Goal: Transaction & Acquisition: Purchase product/service

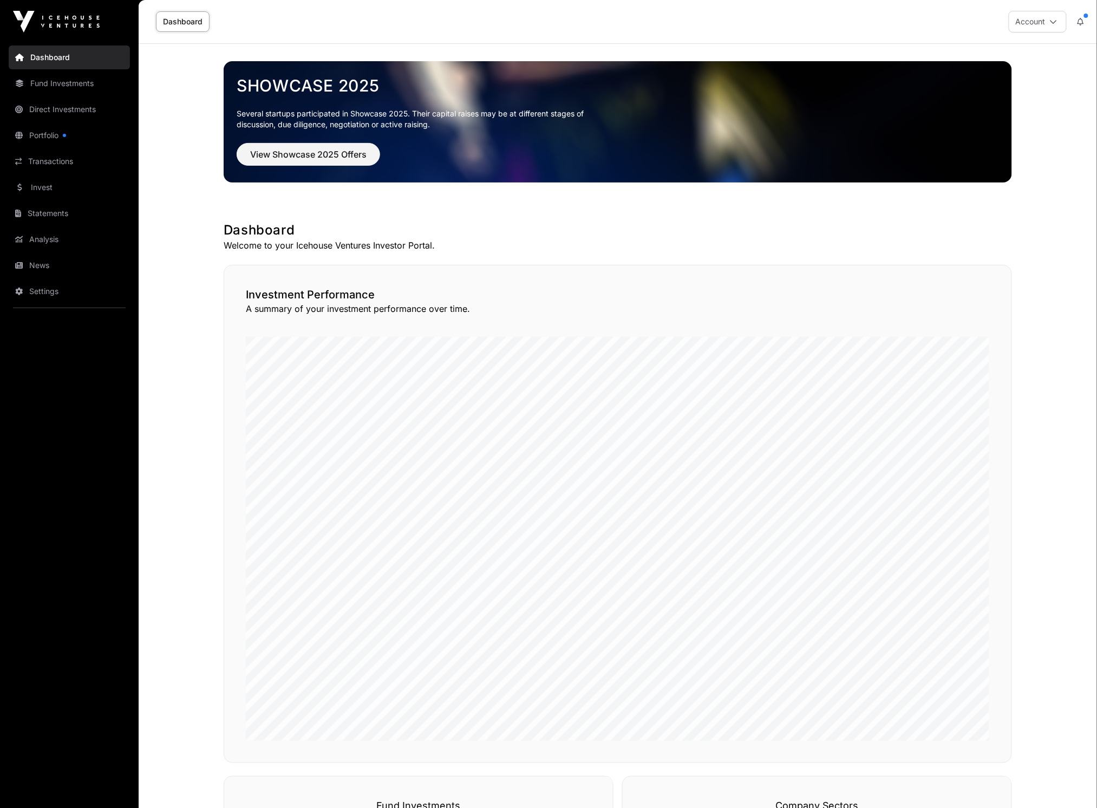
click at [63, 188] on link "Invest" at bounding box center [69, 187] width 121 height 24
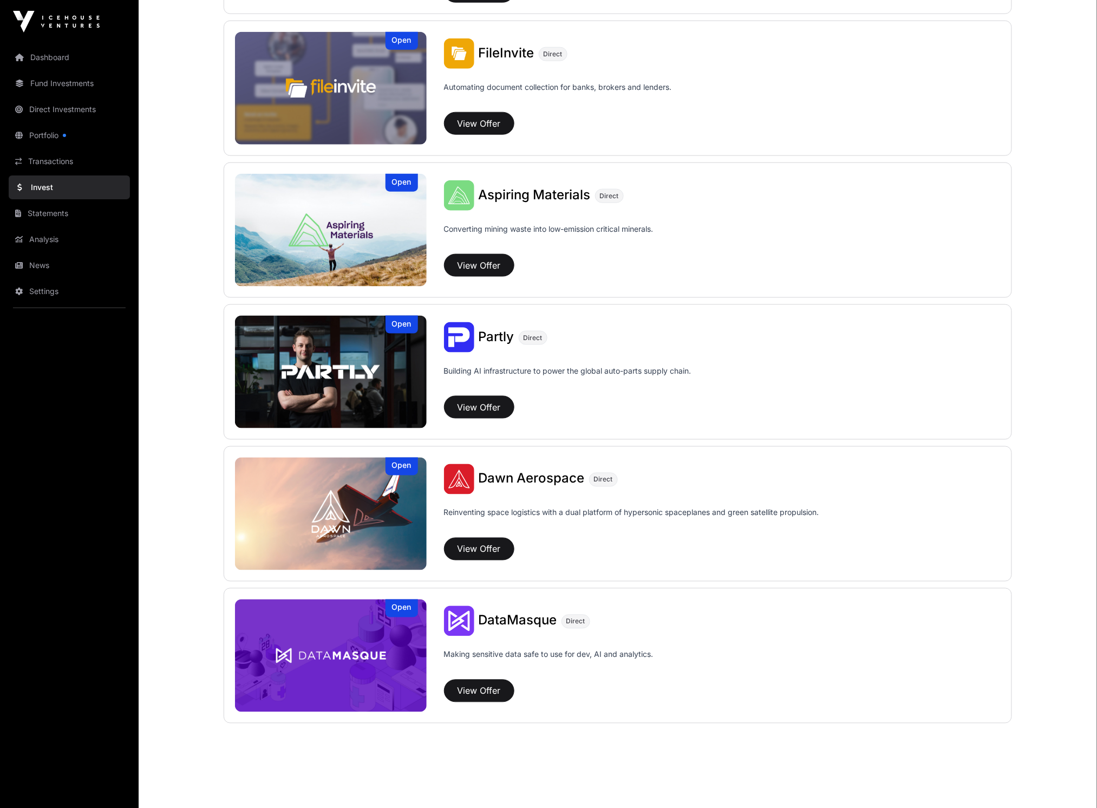
scroll to position [409, 0]
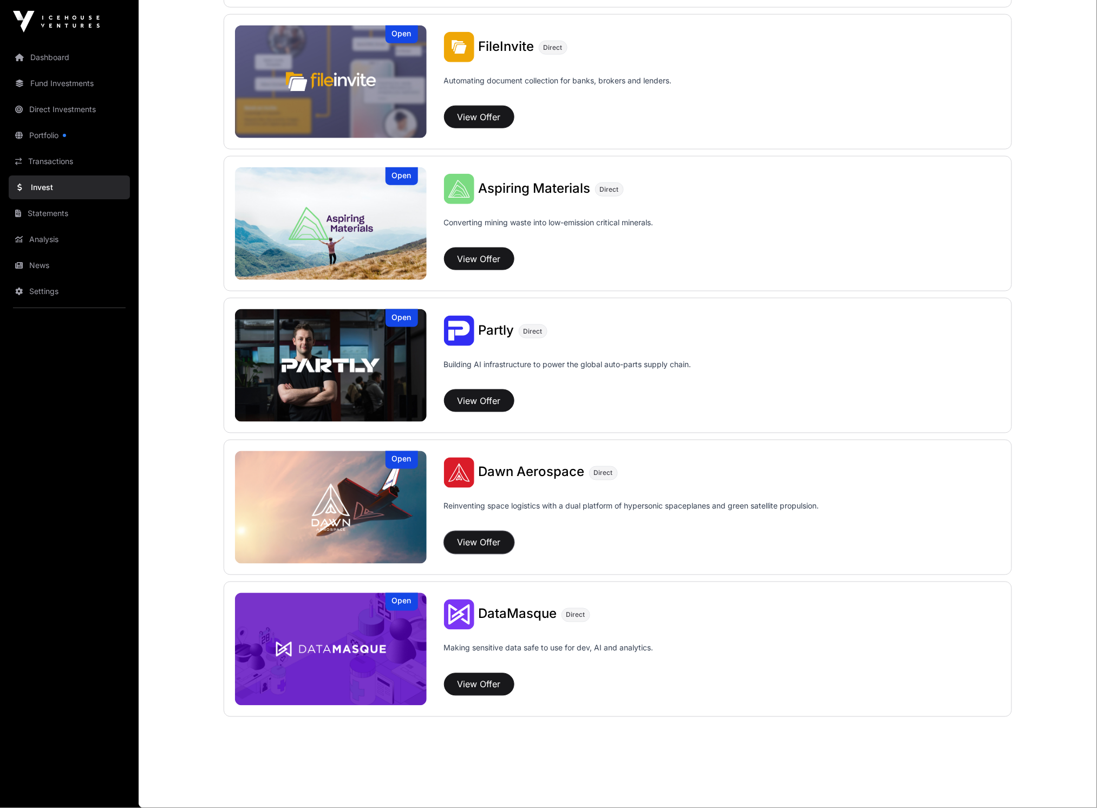
click at [484, 541] on button "View Offer" at bounding box center [479, 542] width 70 height 23
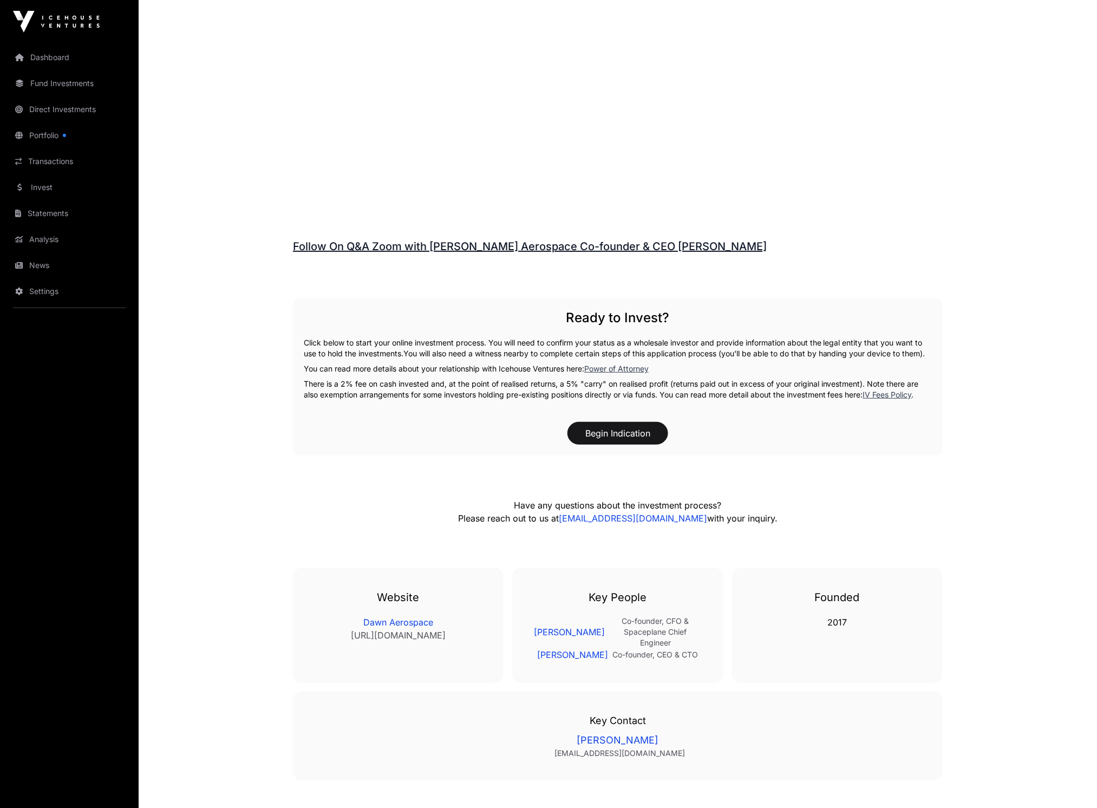
scroll to position [1444, 0]
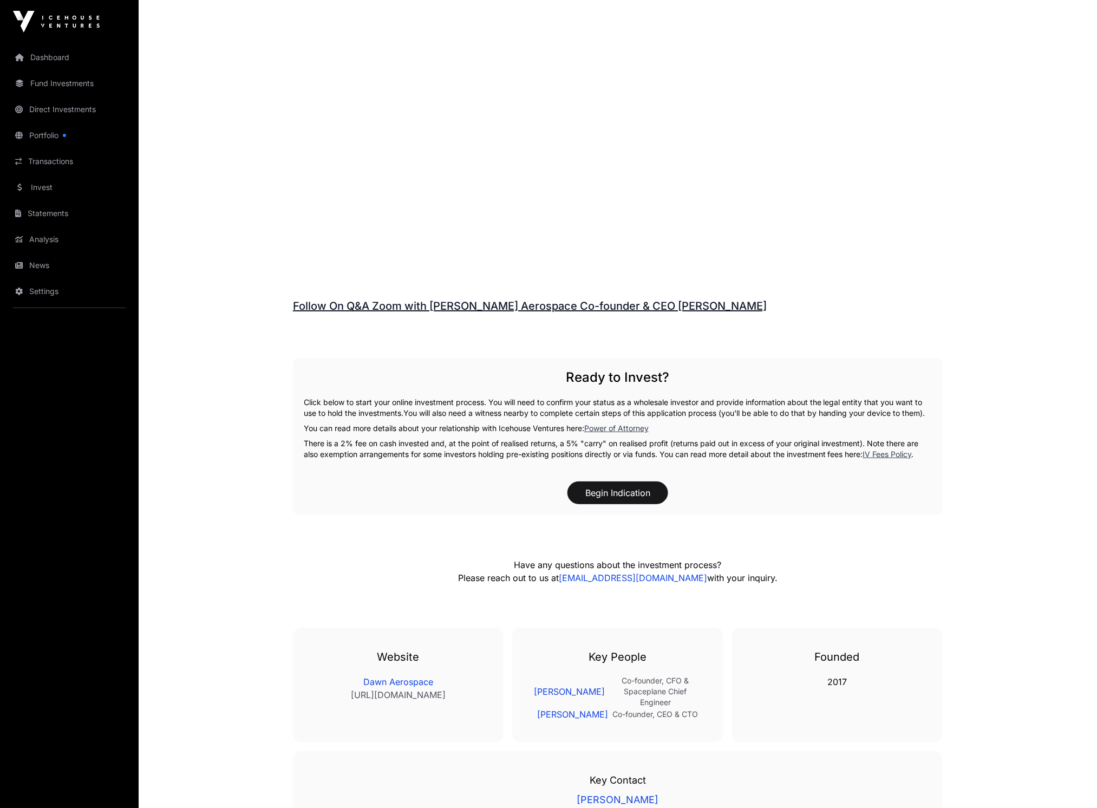
click at [580, 308] on link "Follow On Q&A Zoom with [PERSON_NAME] Aerospace Co-founder & CEO [PERSON_NAME]" at bounding box center [530, 305] width 474 height 13
click at [621, 504] on button "Begin Indication" at bounding box center [617, 492] width 101 height 23
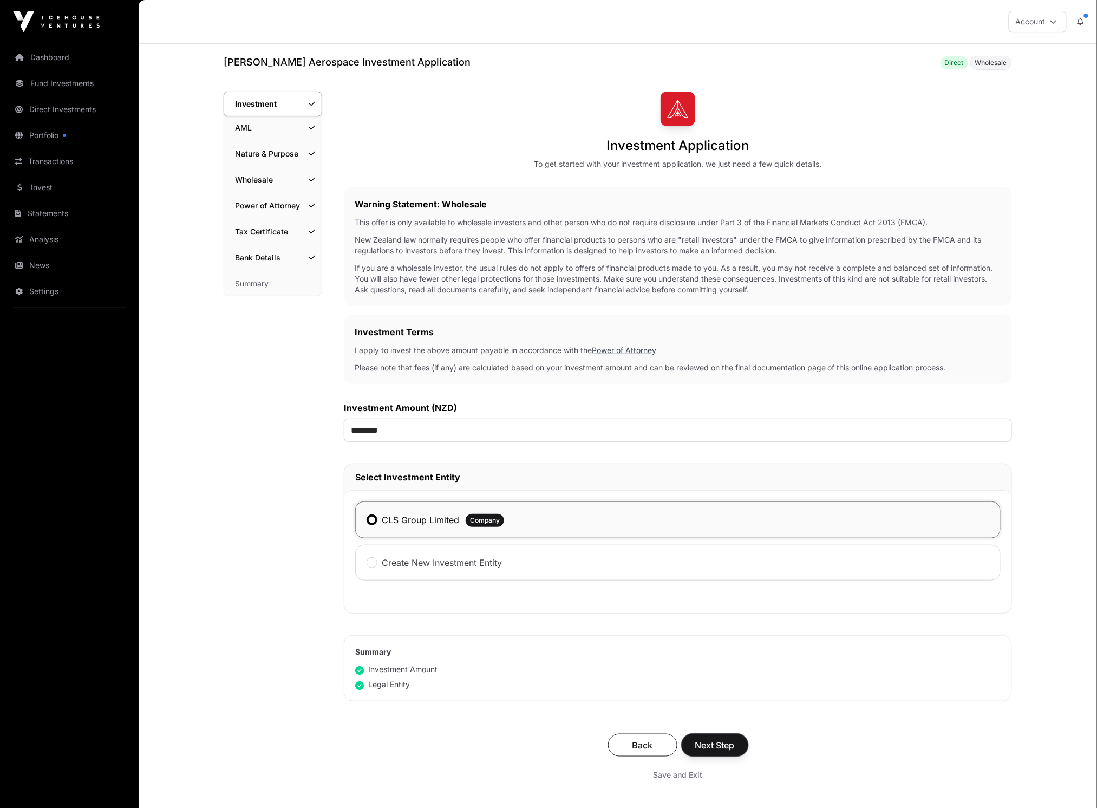
click at [732, 754] on button "Next Step" at bounding box center [715, 745] width 67 height 23
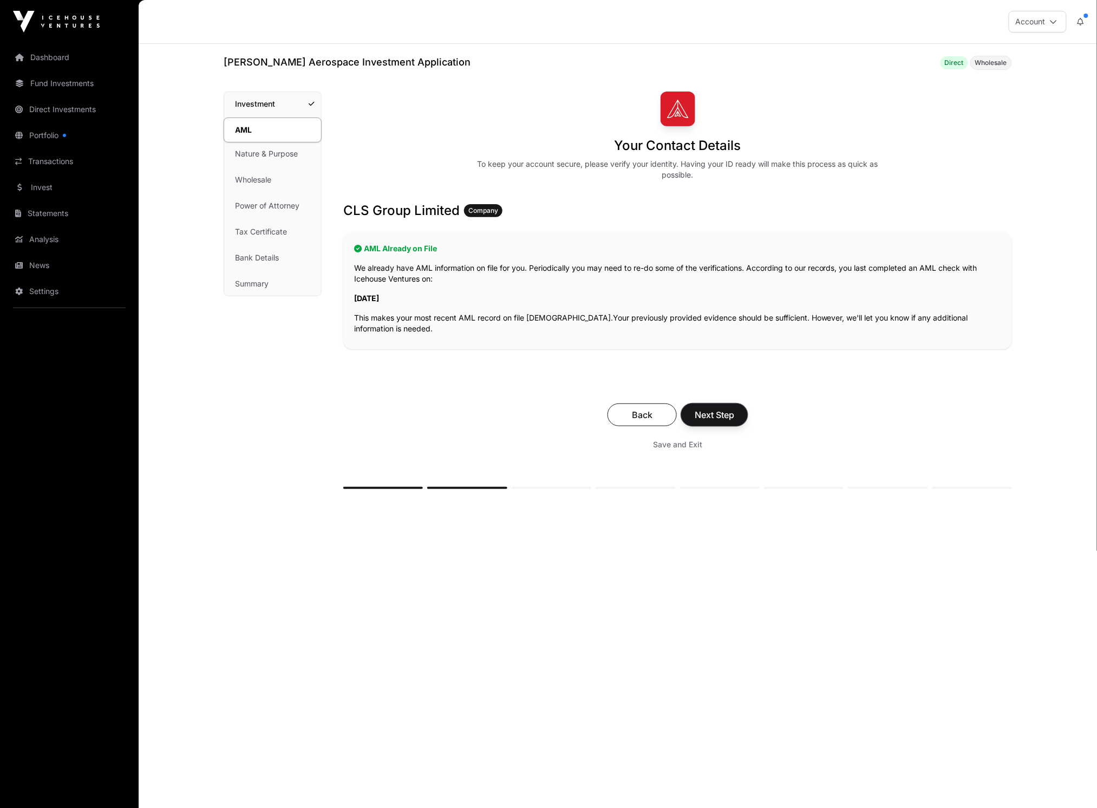
click at [715, 415] on span "Next Step" at bounding box center [715, 414] width 40 height 13
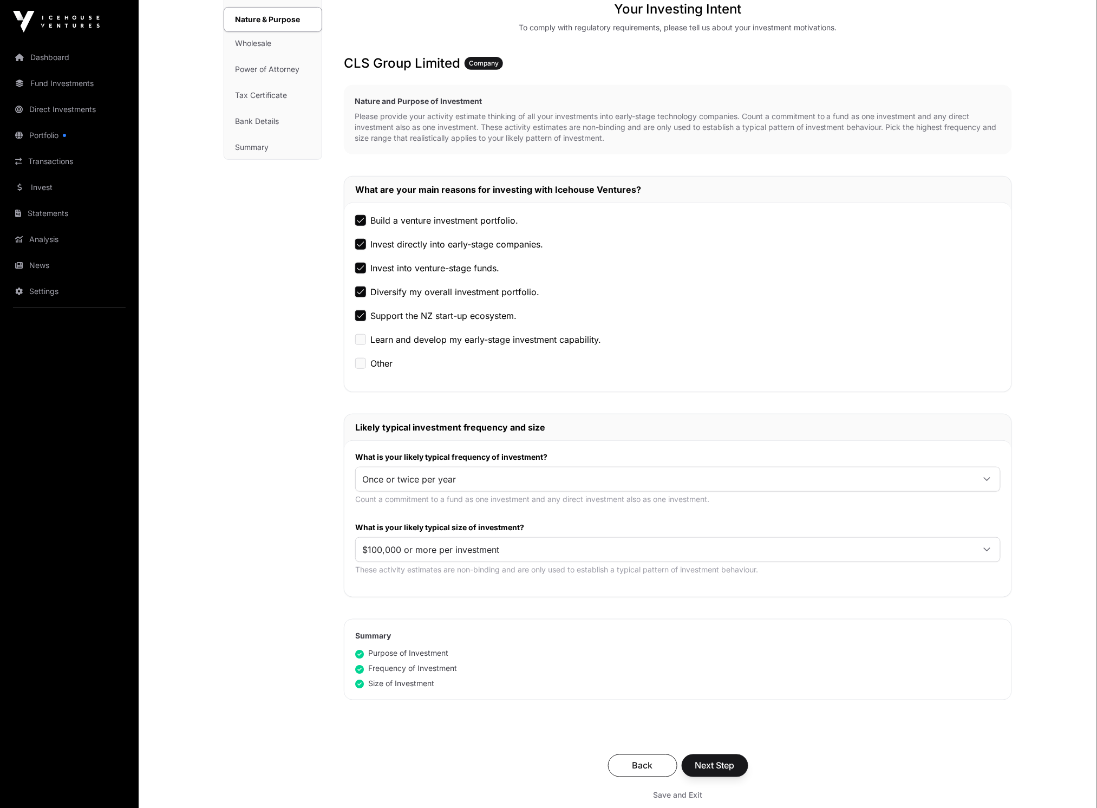
scroll to position [144, 0]
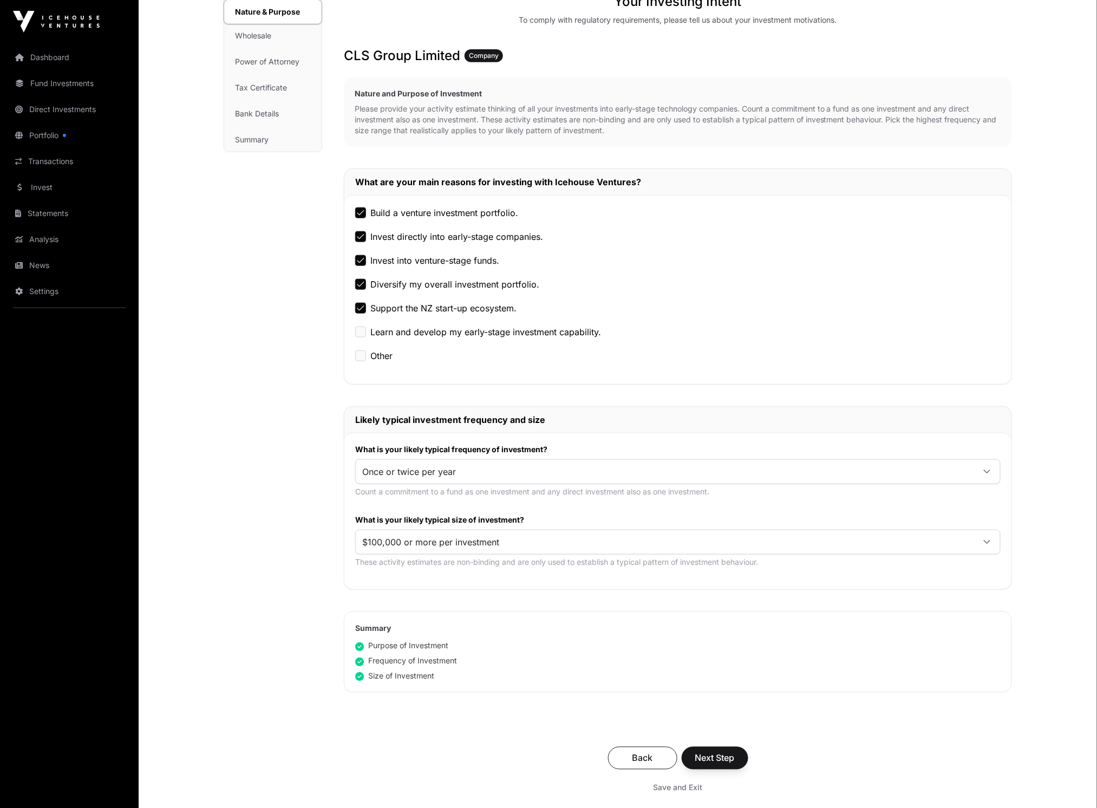
click at [712, 467] on span "Once or twice per year" at bounding box center [665, 471] width 618 height 19
click at [730, 759] on span "Next Step" at bounding box center [715, 758] width 40 height 13
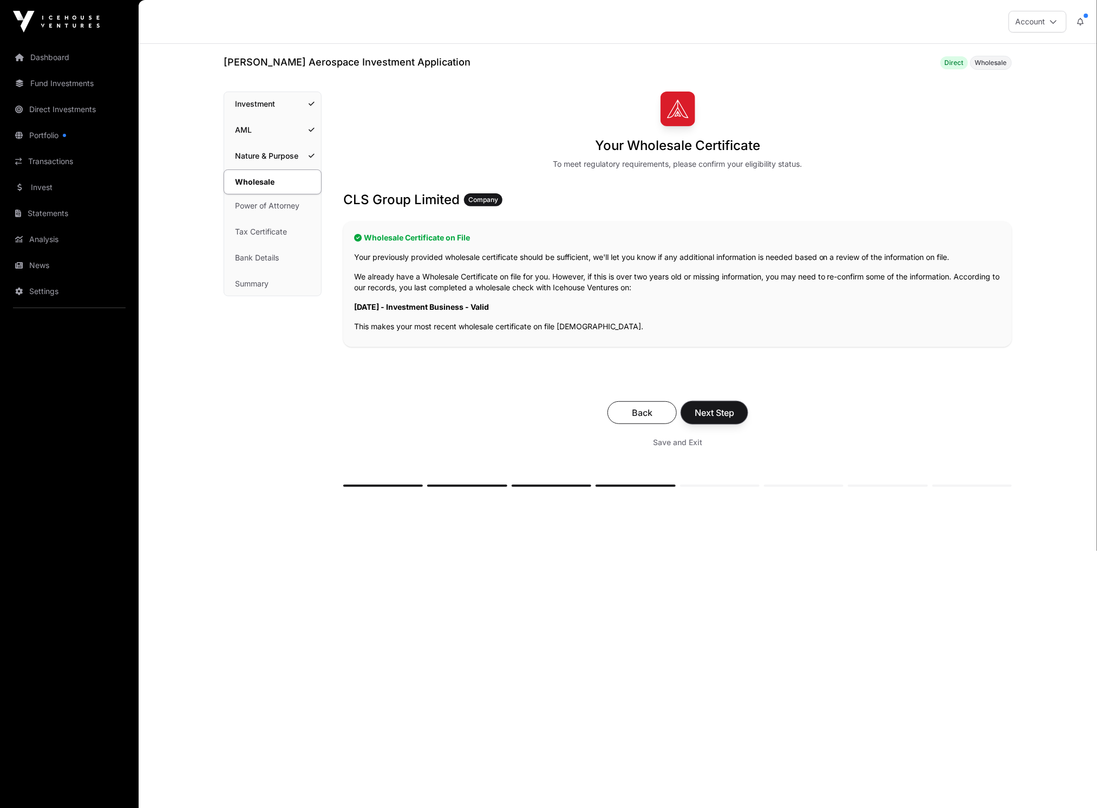
click at [723, 415] on span "Next Step" at bounding box center [715, 412] width 40 height 13
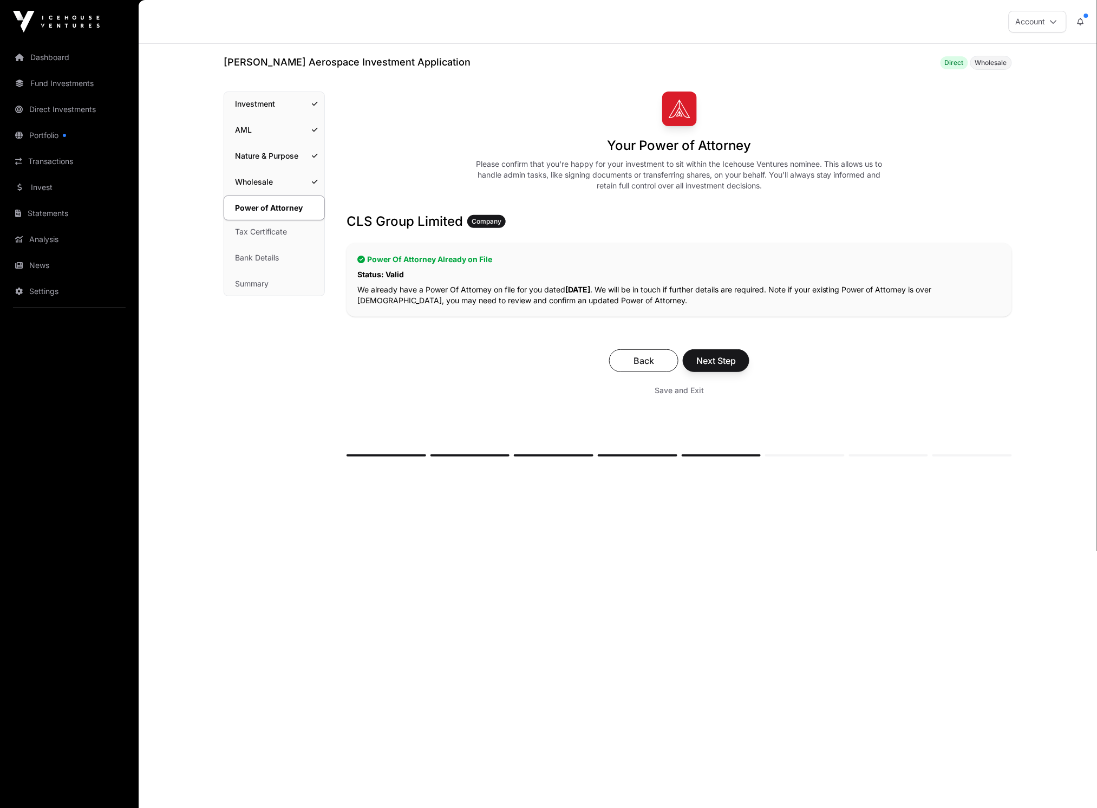
click at [749, 359] on div "Back Next Step" at bounding box center [679, 360] width 644 height 23
click at [729, 361] on span "Next Step" at bounding box center [716, 360] width 40 height 13
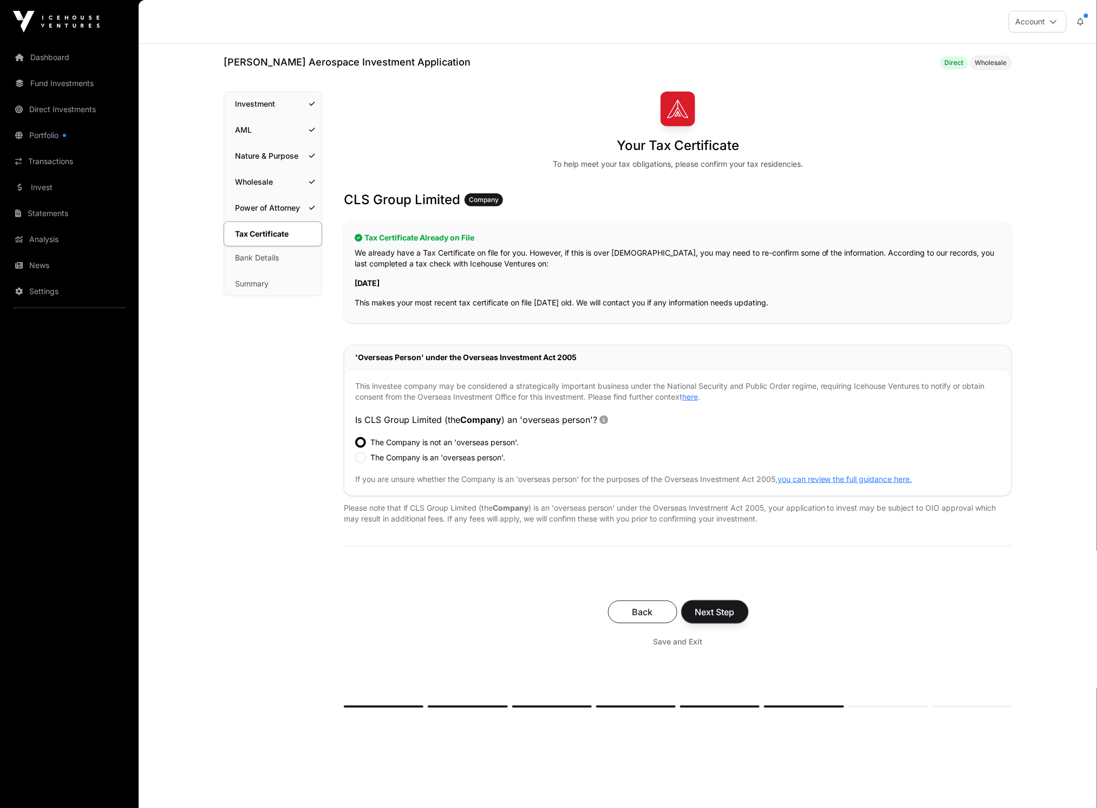
click at [715, 619] on button "Next Step" at bounding box center [715, 612] width 67 height 23
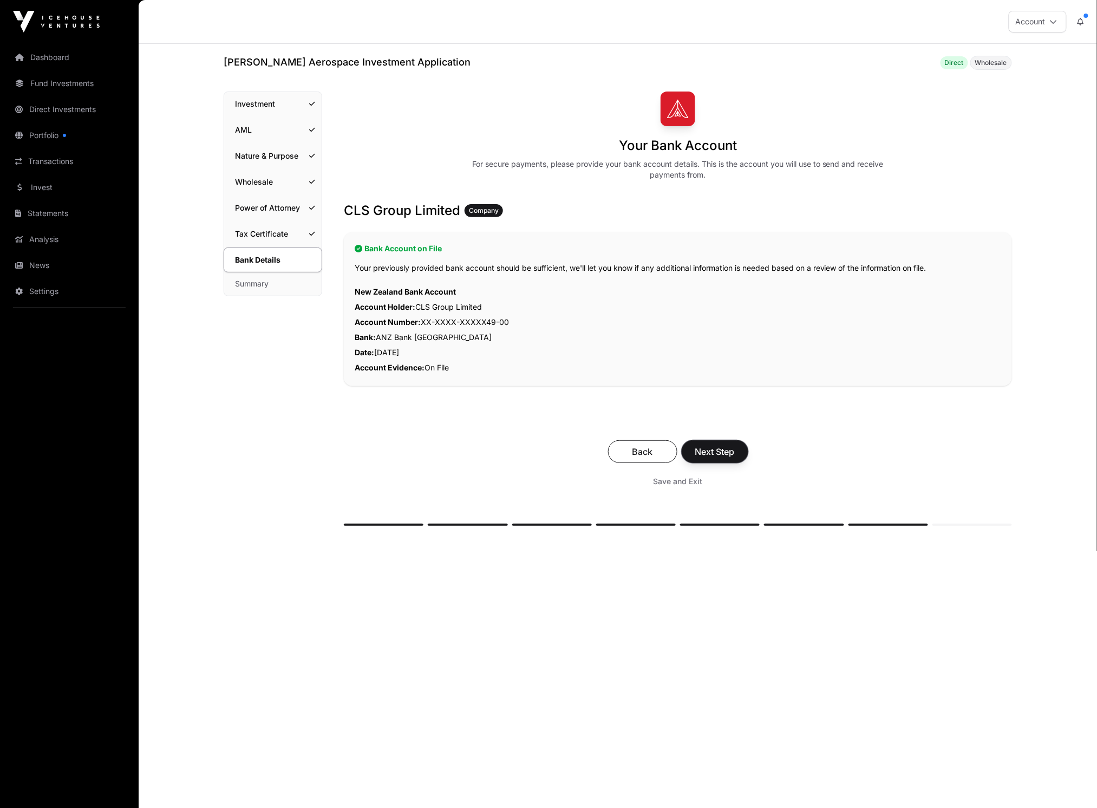
click at [723, 455] on span "Next Step" at bounding box center [715, 451] width 40 height 13
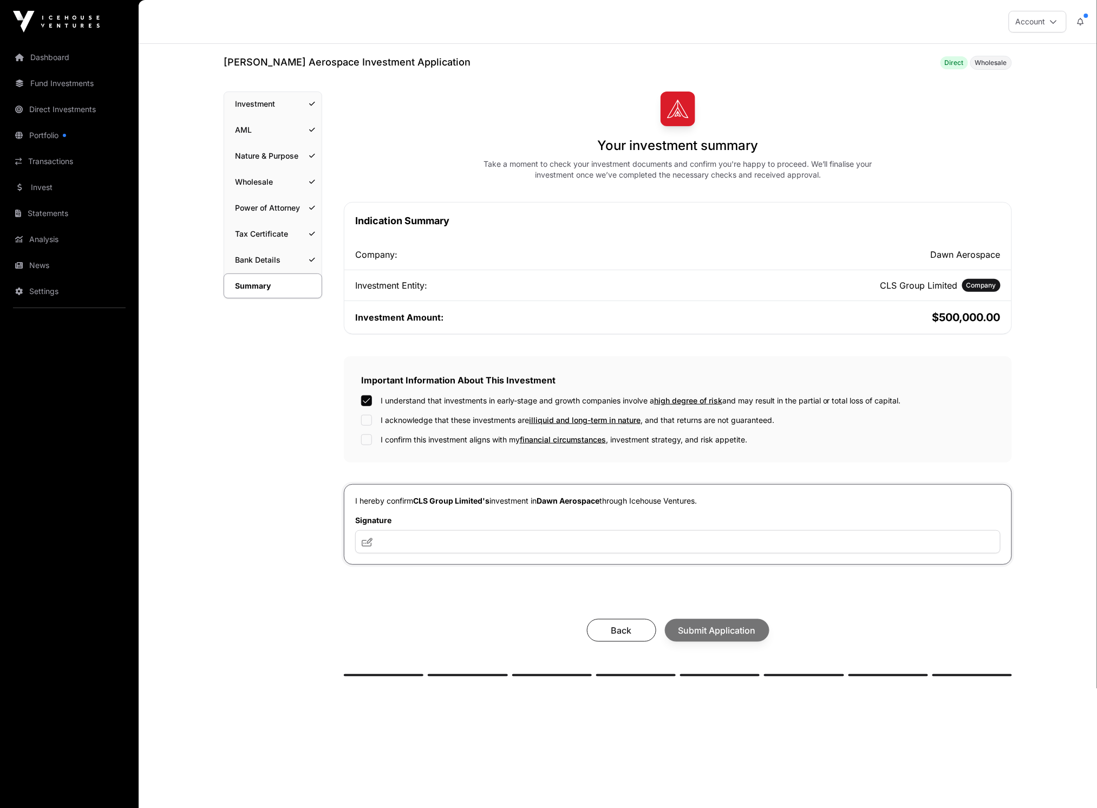
click at [372, 423] on div at bounding box center [366, 420] width 11 height 11
click at [367, 433] on div "I understand that investments in early-stage and growth companies involve a hig…" at bounding box center [678, 420] width 634 height 50
click at [519, 538] on input "text" at bounding box center [677, 541] width 645 height 23
type input "**********"
click at [726, 634] on span "Submit Application" at bounding box center [716, 630] width 77 height 13
